Goal: Find specific page/section: Find specific page/section

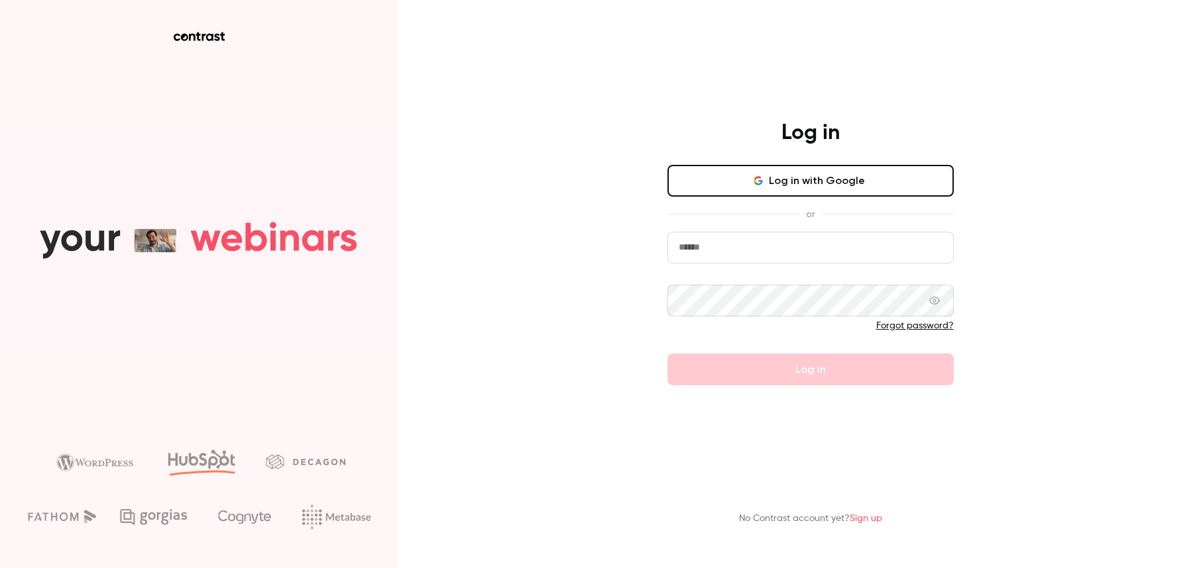
click at [820, 188] on button "Log in with Google" at bounding box center [810, 181] width 286 height 32
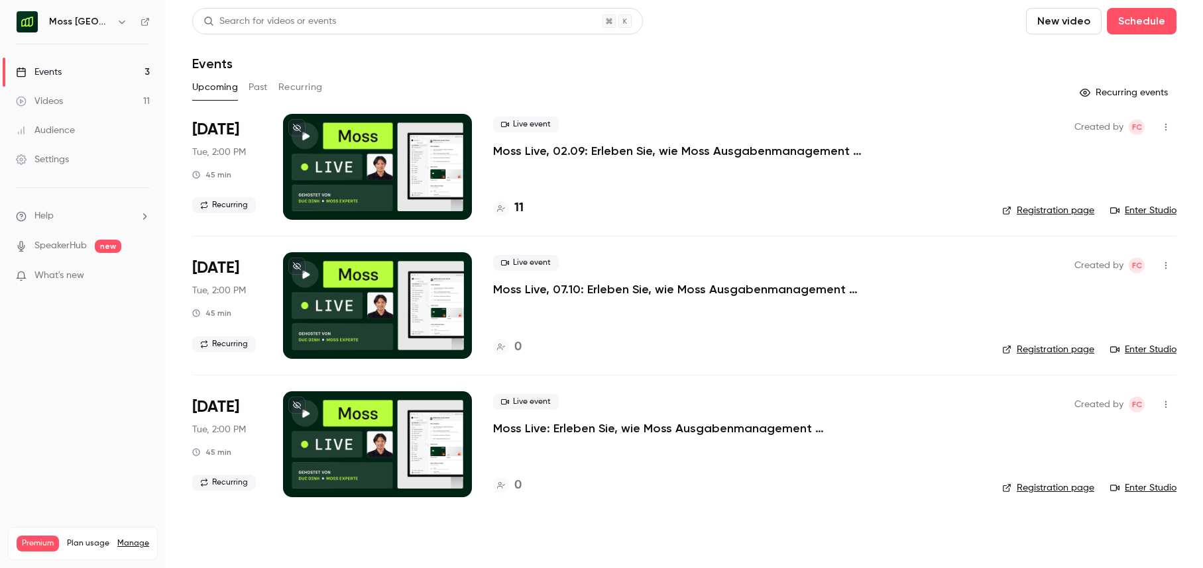
click at [689, 68] on div "Events" at bounding box center [684, 64] width 984 height 16
click at [725, 155] on p "Moss Live, 02.09: Erleben Sie, wie Moss Ausgabenmanagement automatisiert" at bounding box center [692, 151] width 398 height 16
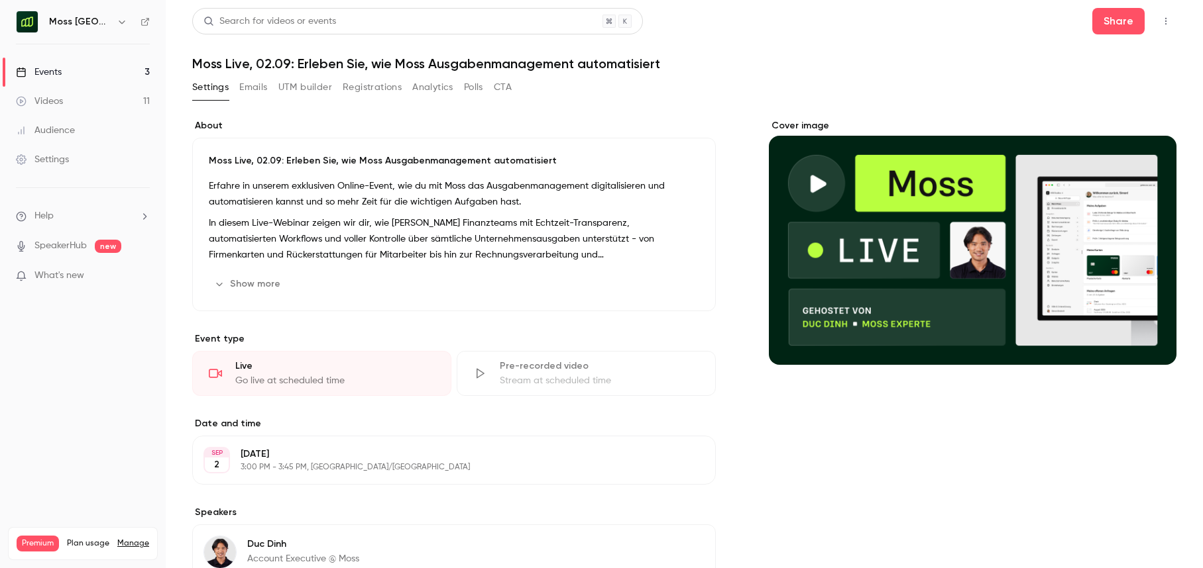
click at [313, 82] on button "UTM builder" at bounding box center [305, 87] width 54 height 21
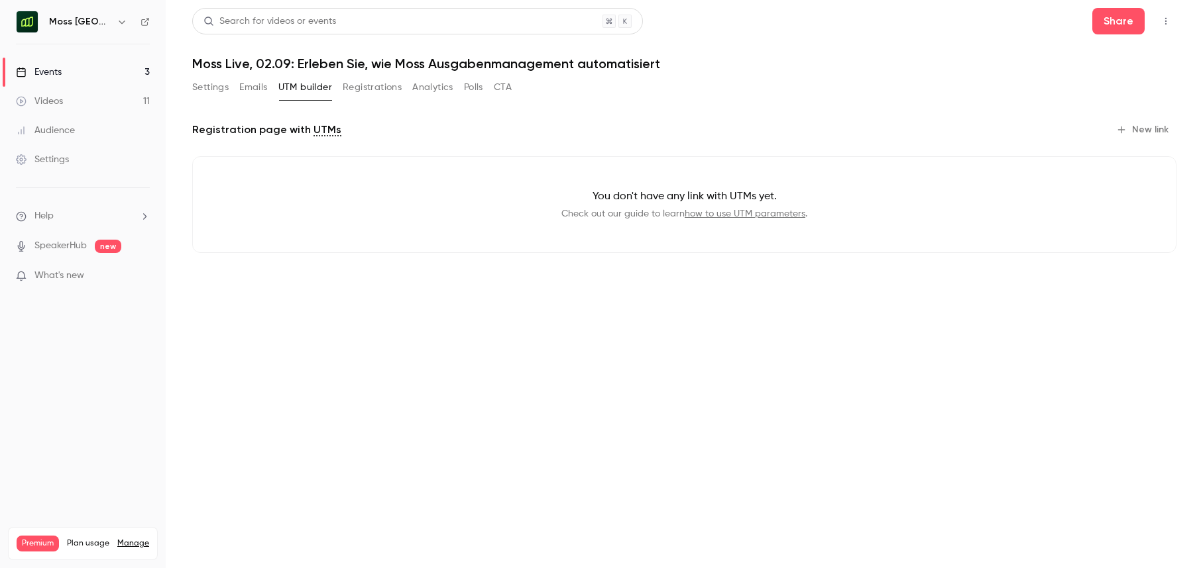
click at [384, 93] on button "Registrations" at bounding box center [372, 87] width 59 height 21
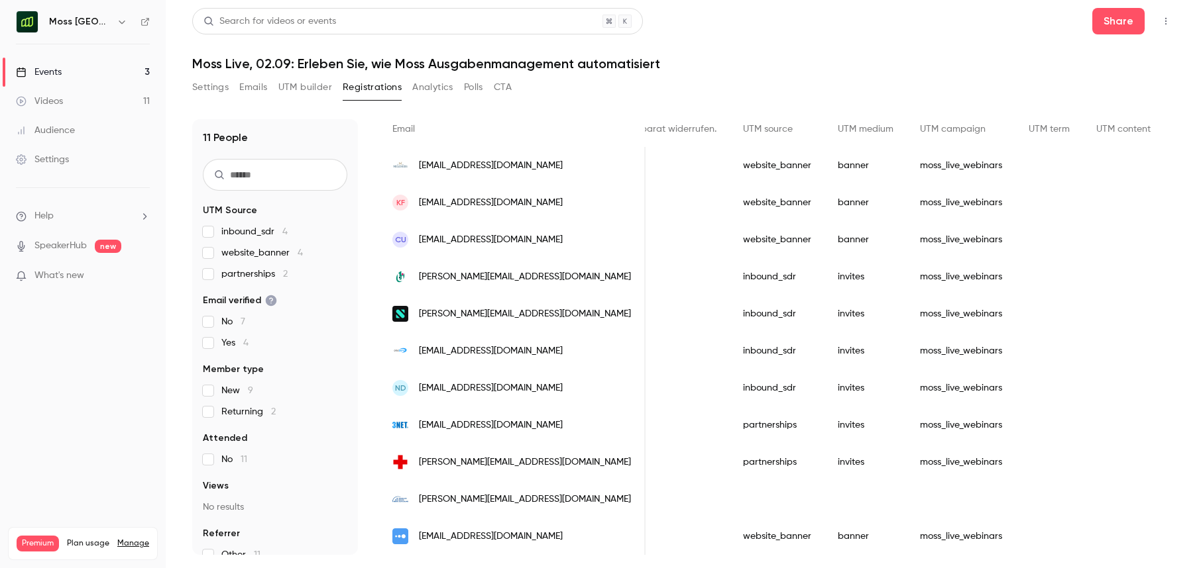
scroll to position [0, 2692]
click at [809, 87] on div "Settings Emails UTM builder Registrations Analytics Polls CTA" at bounding box center [684, 90] width 984 height 27
click at [115, 26] on button "button" at bounding box center [122, 22] width 16 height 16
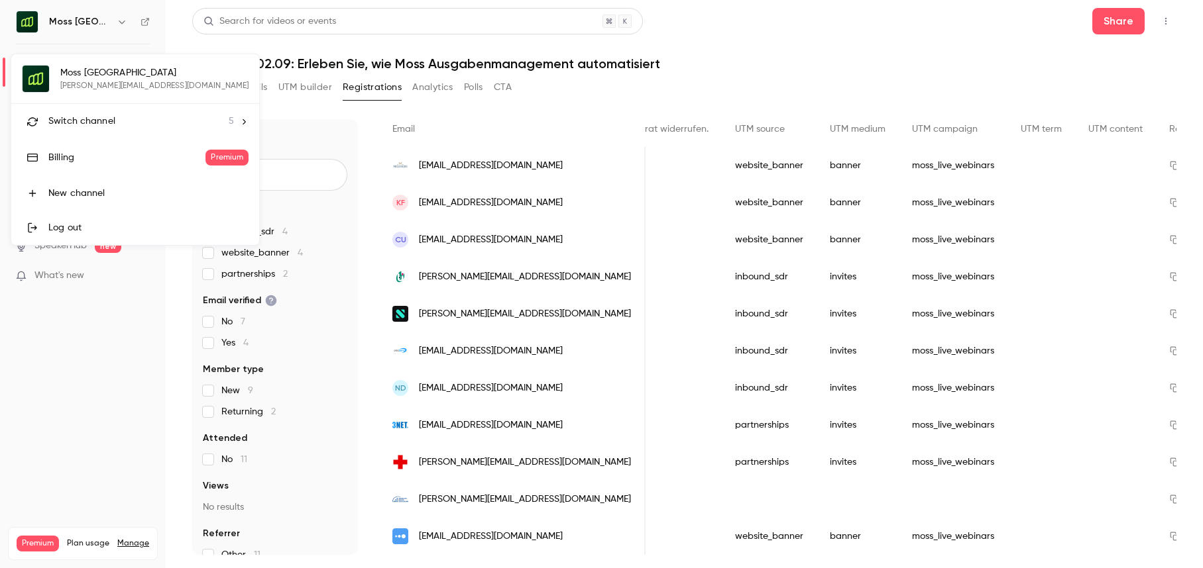
click at [127, 119] on div "Switch channel 5" at bounding box center [141, 122] width 186 height 14
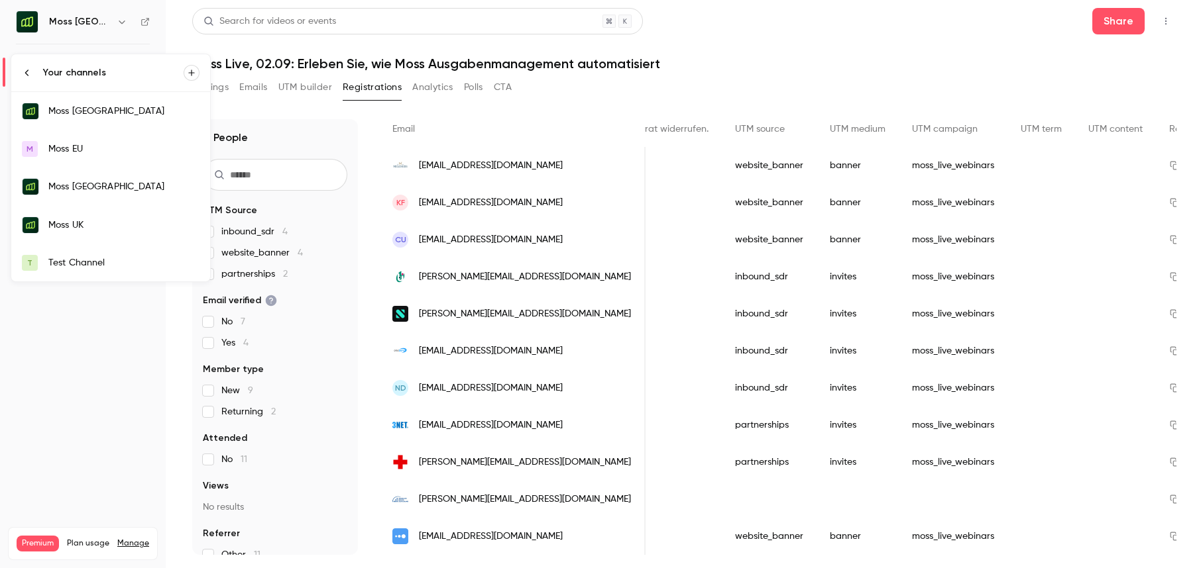
click at [114, 214] on link "Moss UK" at bounding box center [110, 225] width 199 height 38
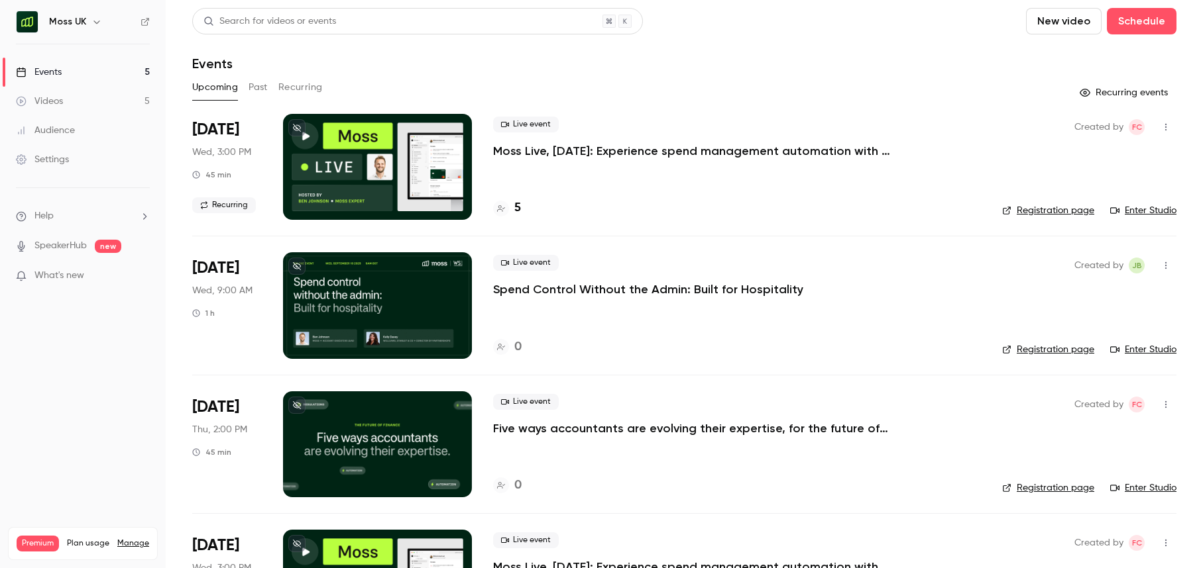
click at [795, 78] on div "Upcoming Past Recurring" at bounding box center [684, 87] width 984 height 21
click at [836, 151] on p "Moss Live, [DATE]: Experience spend management automation with [PERSON_NAME]" at bounding box center [692, 151] width 398 height 16
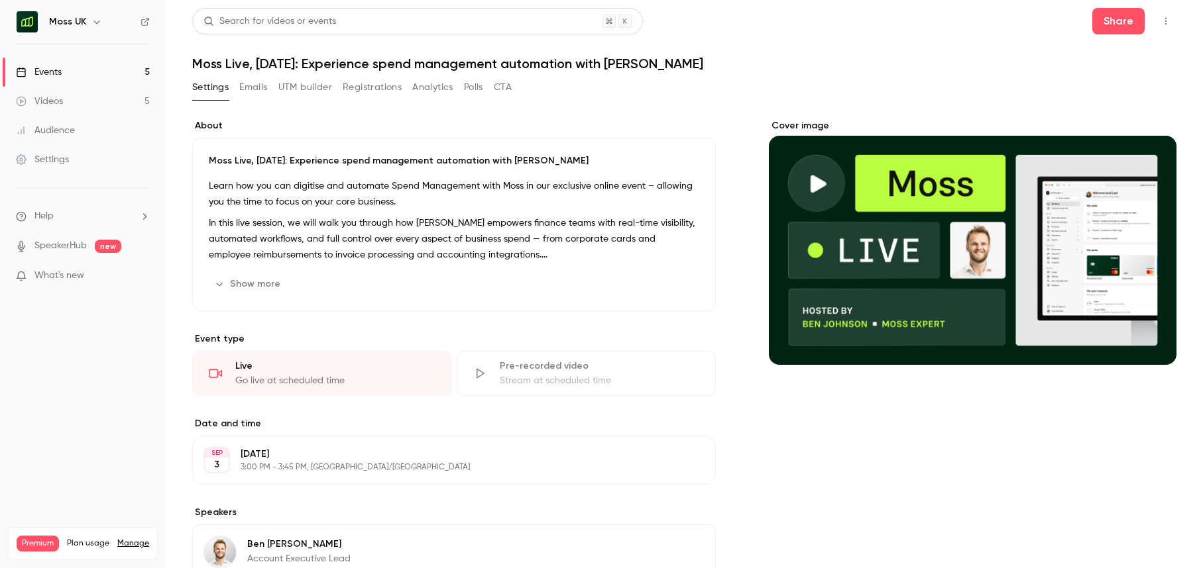
click at [932, 87] on div "Settings Emails UTM builder Registrations Analytics Polls CTA" at bounding box center [684, 90] width 984 height 27
